Goal: Task Accomplishment & Management: Use online tool/utility

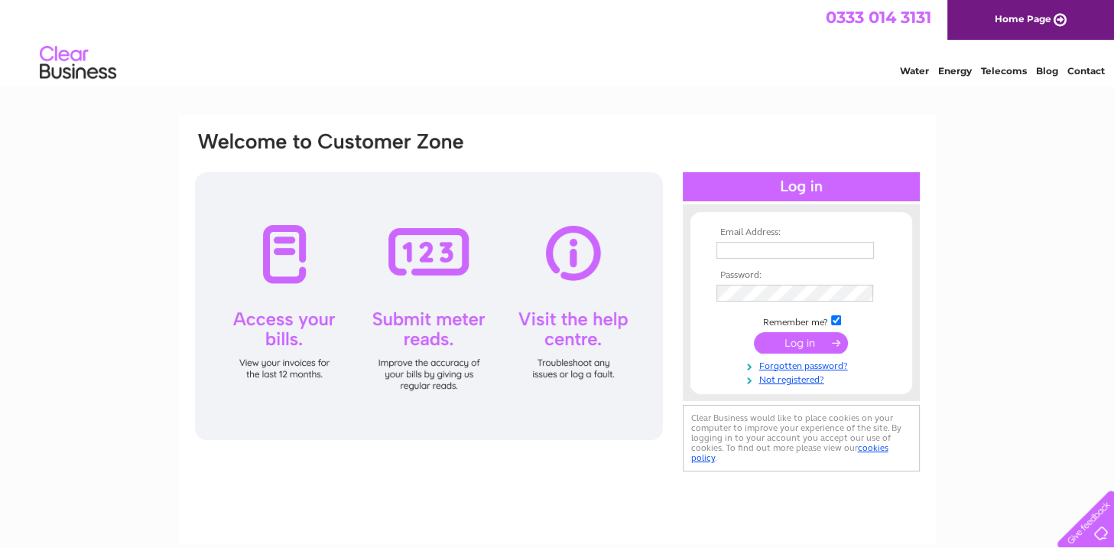
type input "[EMAIL_ADDRESS][DOMAIN_NAME]"
click at [811, 342] on input "submit" at bounding box center [801, 342] width 94 height 21
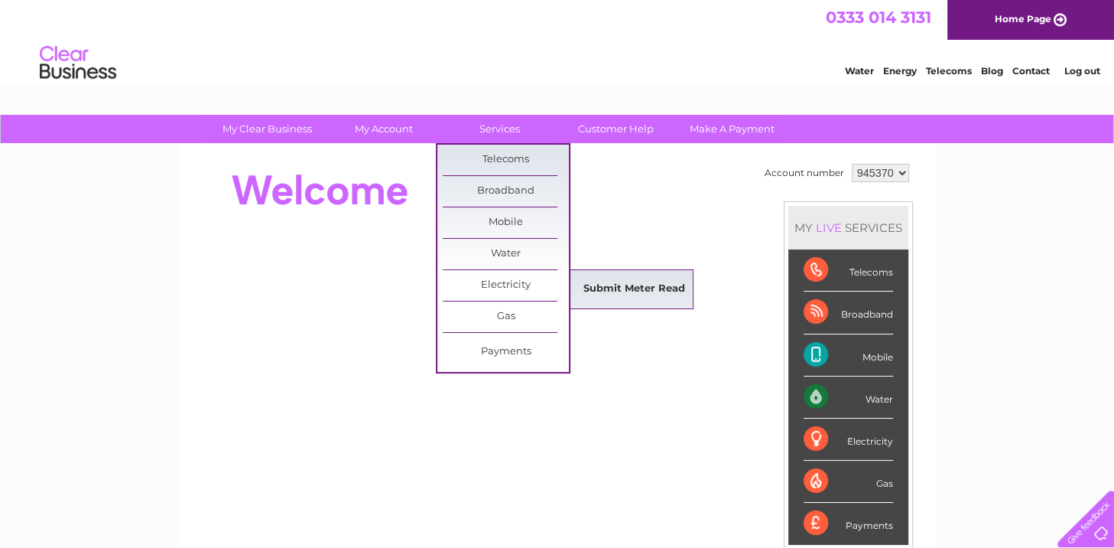
click at [597, 282] on link "Submit Meter Read" at bounding box center [634, 289] width 126 height 31
